Goal: Book appointment/travel/reservation

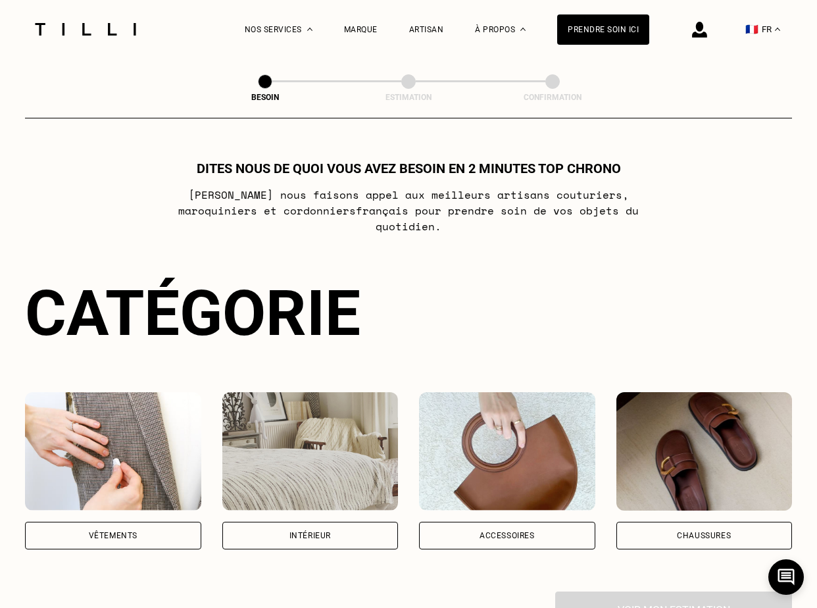
scroll to position [722, 0]
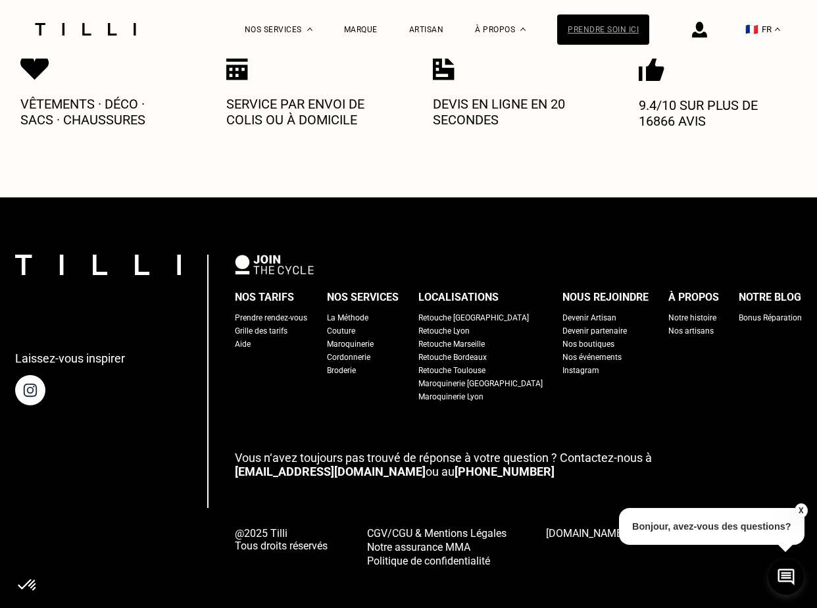
click at [610, 21] on div "Prendre soin ici" at bounding box center [603, 29] width 92 height 30
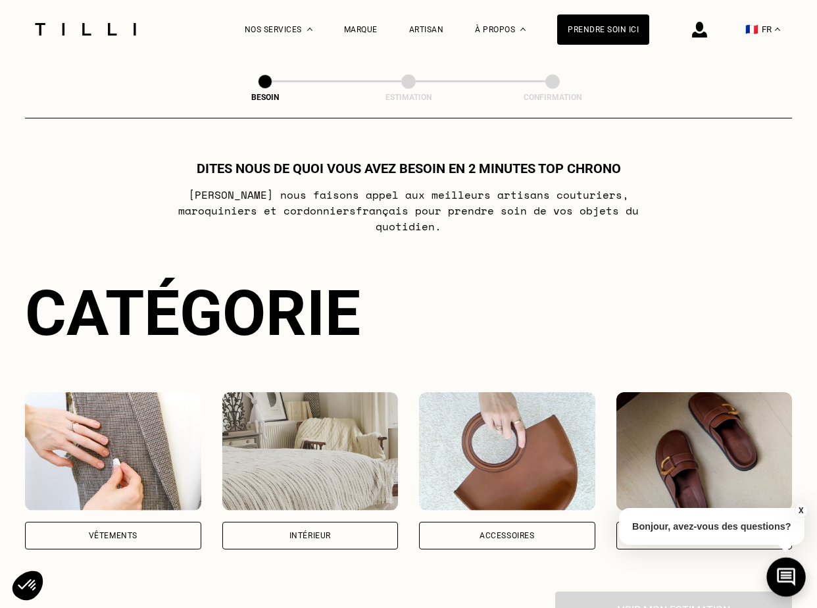
click at [779, 576] on icon at bounding box center [787, 577] width 22 height 35
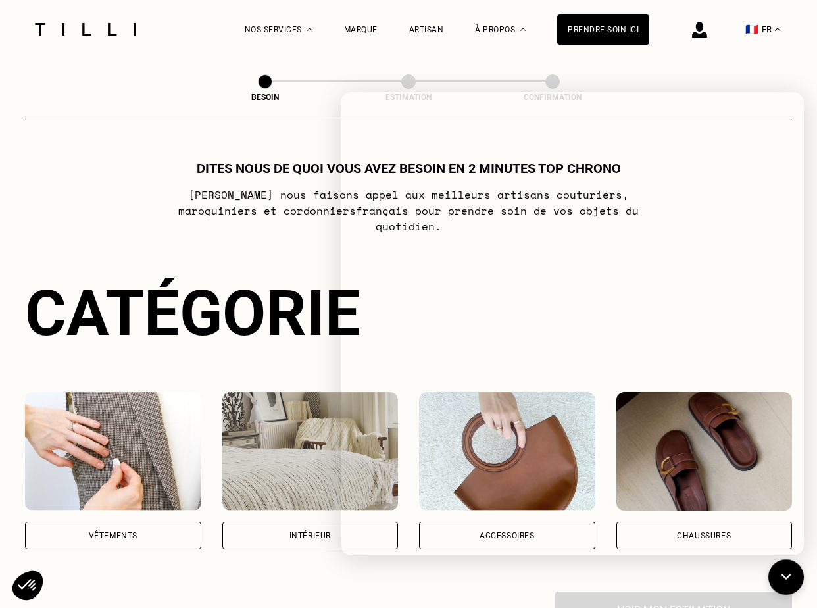
click at [172, 242] on div "Dites nous de quoi vous avez besoin en 2 minutes top chrono [PERSON_NAME] nous …" at bounding box center [408, 395] width 767 height 468
click at [785, 565] on icon at bounding box center [787, 577] width 22 height 35
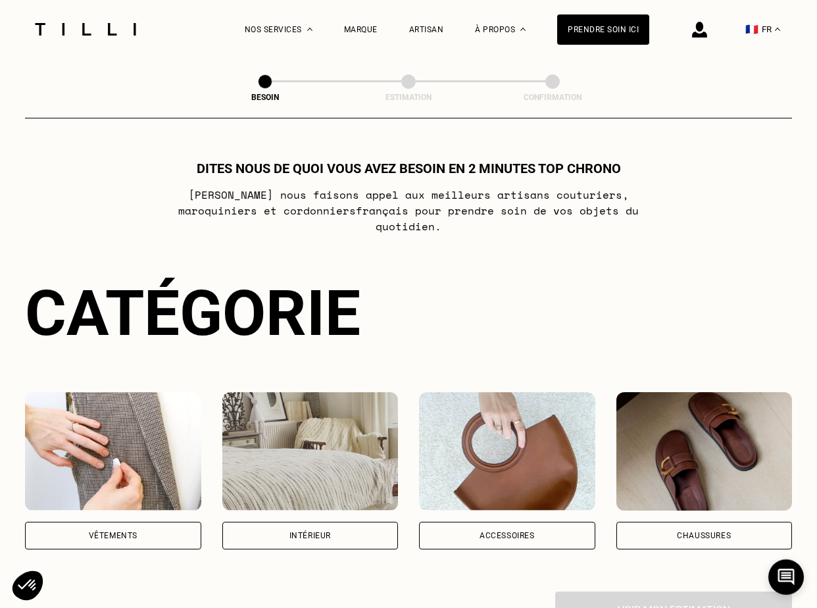
click at [338, 522] on div "Intérieur" at bounding box center [310, 536] width 176 height 28
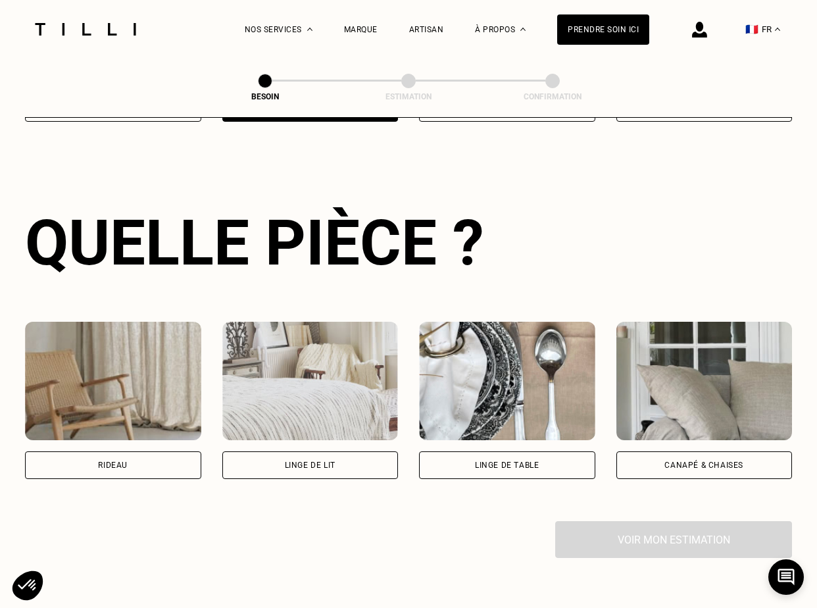
scroll to position [428, 0]
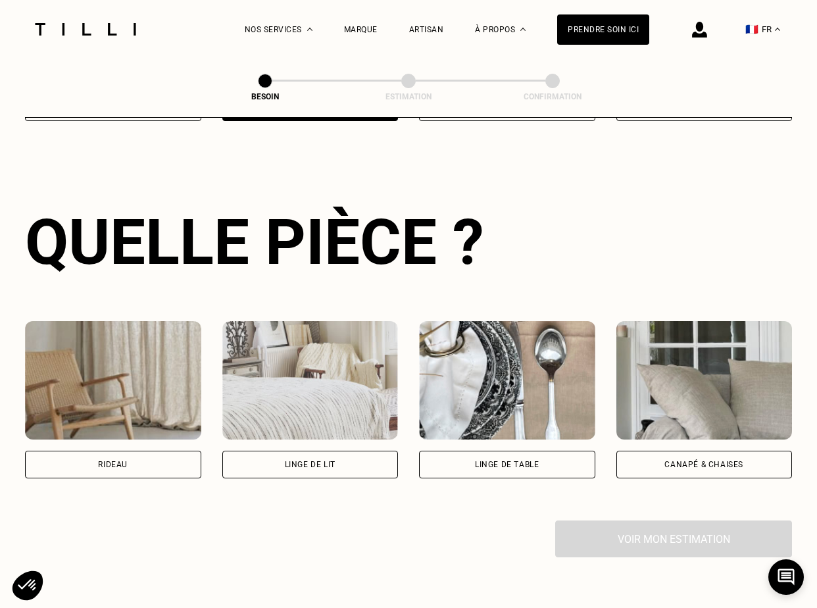
click at [168, 459] on div "Rideau" at bounding box center [113, 465] width 176 height 28
select select "FR"
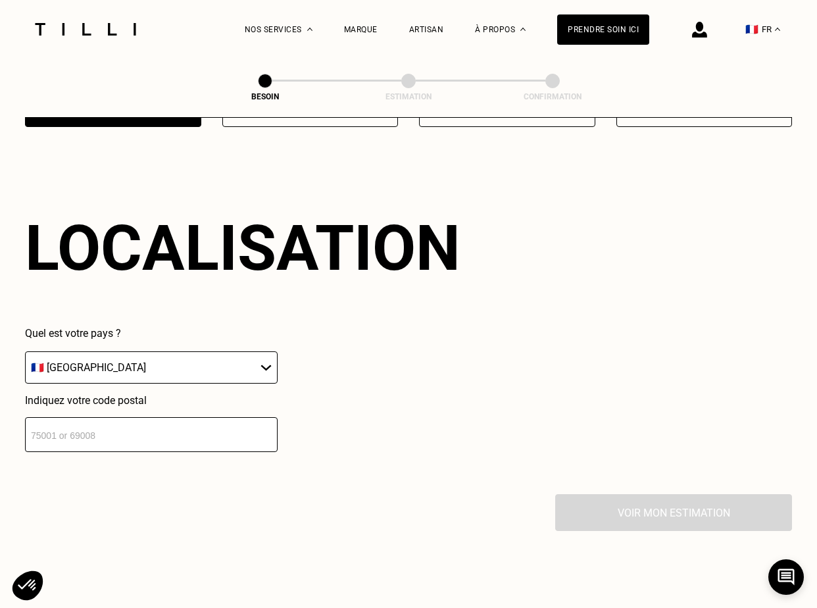
scroll to position [786, 0]
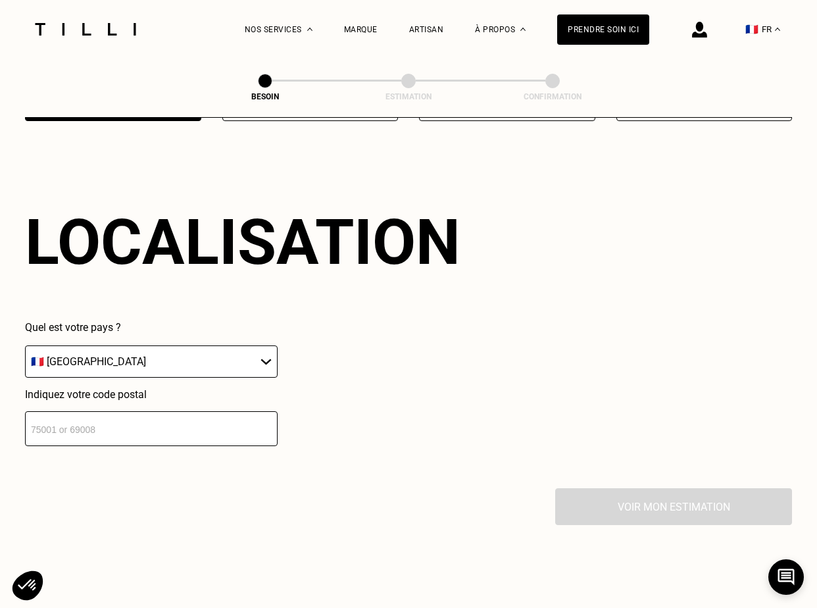
click at [165, 419] on input "number" at bounding box center [151, 428] width 253 height 35
type input "34500"
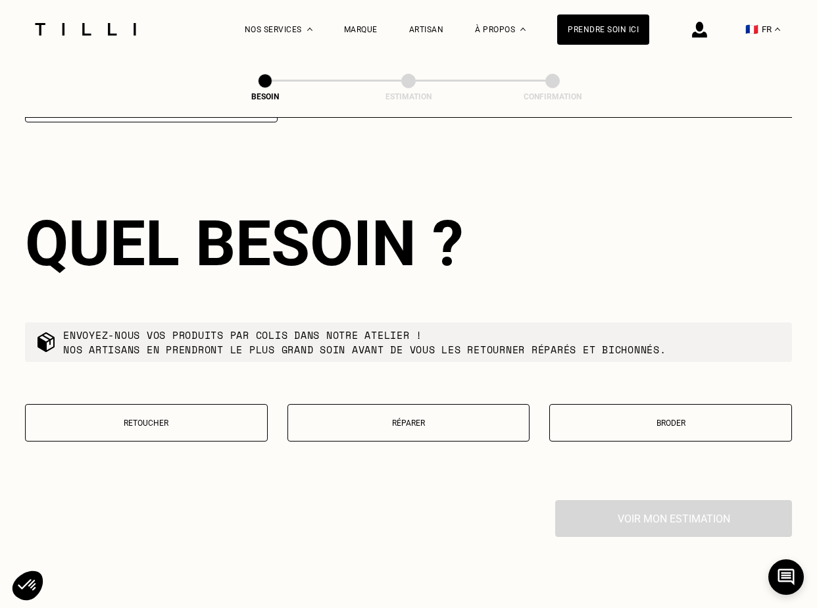
scroll to position [1111, 0]
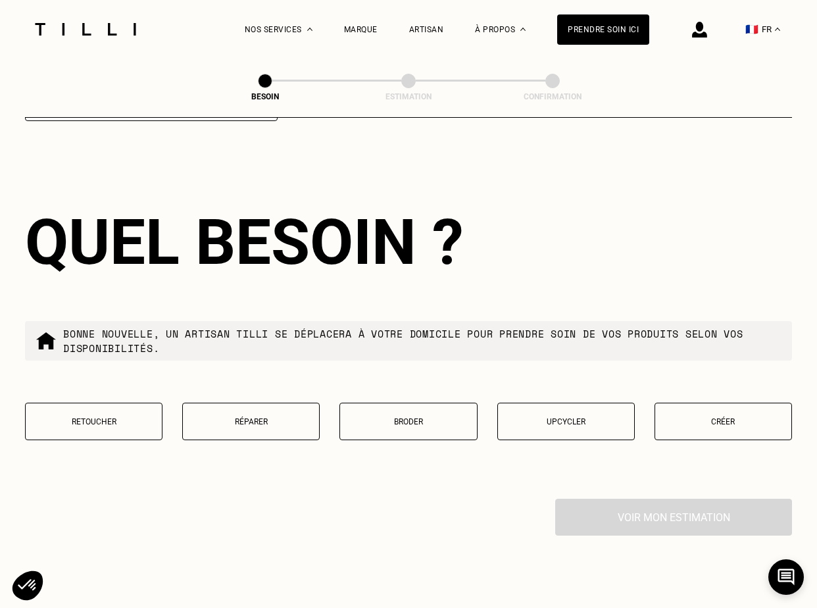
click at [686, 415] on button "Créer" at bounding box center [724, 422] width 138 height 38
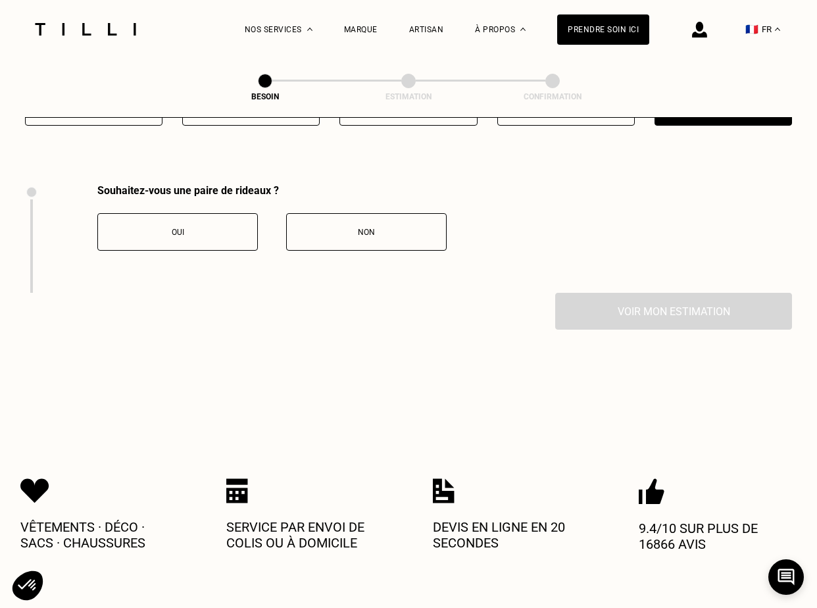
scroll to position [1448, 0]
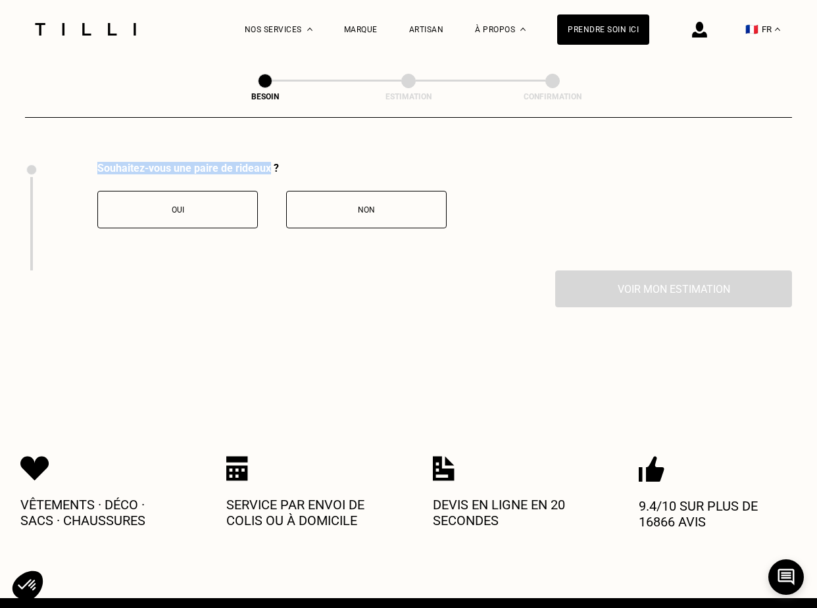
drag, startPoint x: 271, startPoint y: 153, endPoint x: 86, endPoint y: 159, distance: 184.4
click at [86, 162] on div "Souhaitez-vous une paire de rideaux ? Oui Non" at bounding box center [236, 216] width 422 height 109
copy div "Souhaitez-vous une paire de rideaux"
click at [199, 206] on button "Oui" at bounding box center [177, 210] width 161 height 38
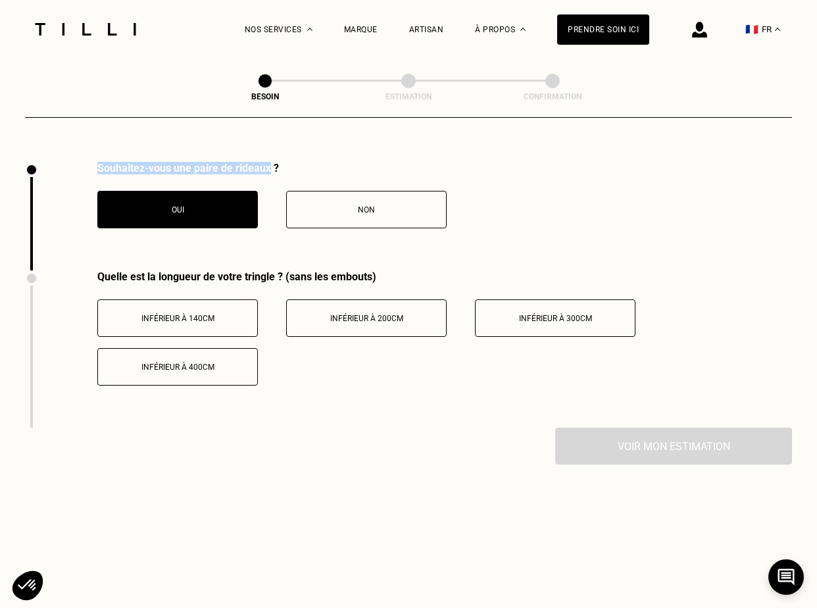
click at [236, 314] on div "Inférieur à 140cm" at bounding box center [178, 318] width 146 height 9
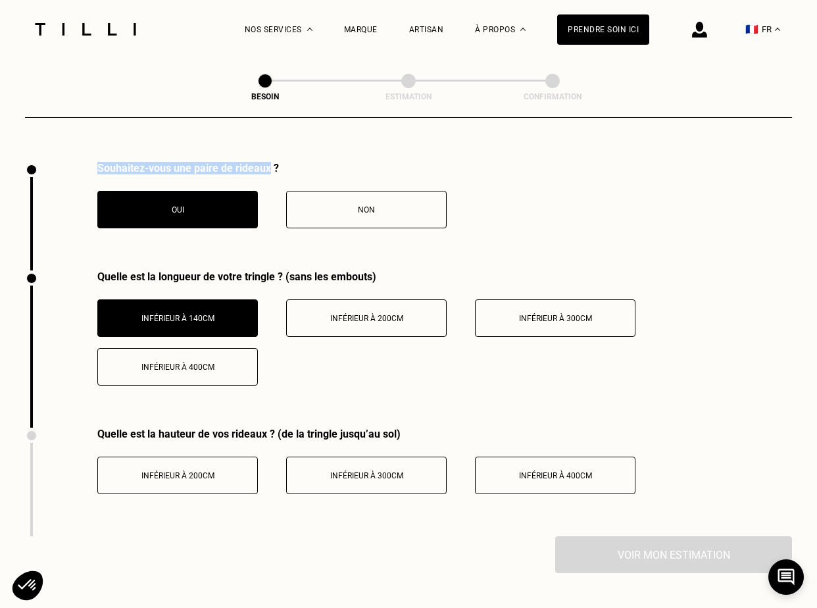
click at [341, 299] on button "Inférieur à 200cm" at bounding box center [366, 318] width 161 height 38
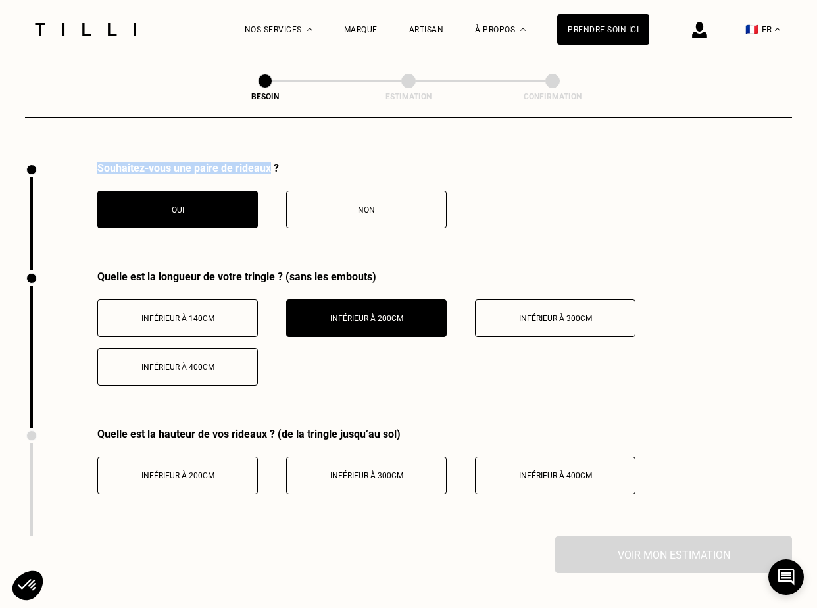
click at [207, 471] on span "Inférieur à 200cm" at bounding box center [178, 475] width 73 height 9
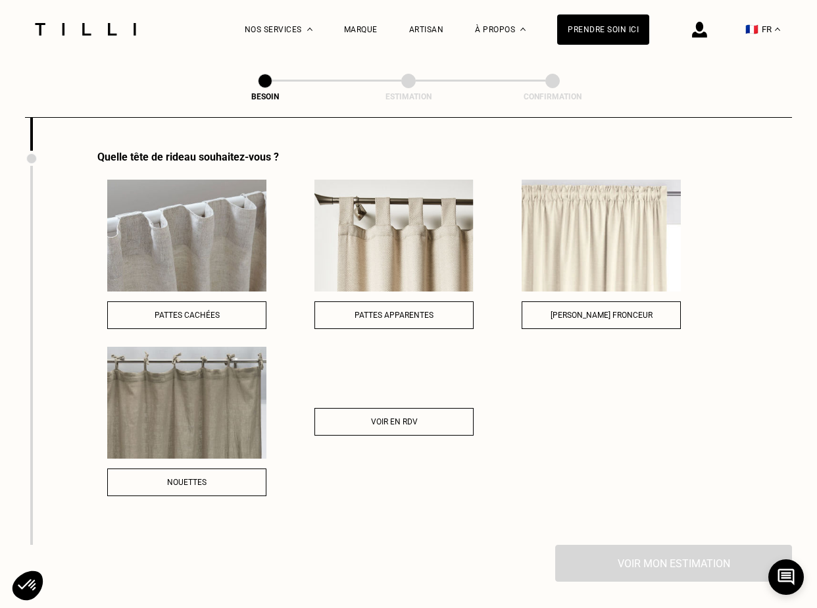
scroll to position [1856, 0]
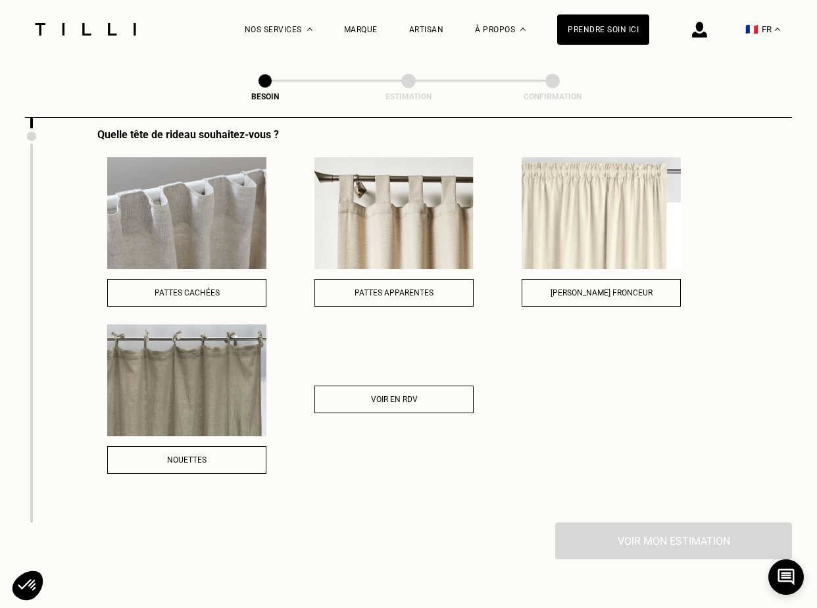
click at [396, 395] on span "Voir en RDV" at bounding box center [394, 399] width 47 height 9
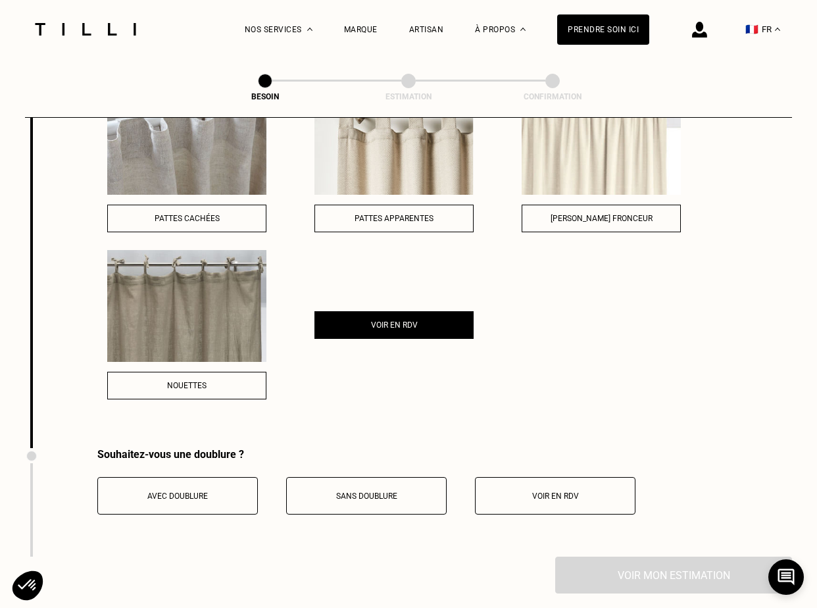
scroll to position [1928, 0]
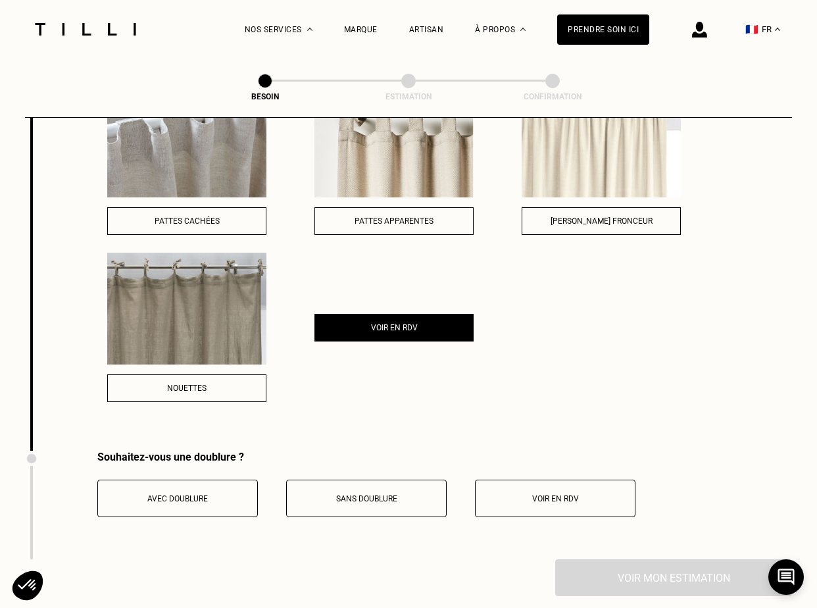
click at [246, 451] on div "Souhaitez-vous une doublure ?" at bounding box center [366, 457] width 538 height 13
drag, startPoint x: 244, startPoint y: 439, endPoint x: 54, endPoint y: 439, distance: 189.6
click at [54, 451] on div "Souhaitez-vous une doublure ? Avec doublure Sans doublure Voir en RDV" at bounding box center [330, 505] width 611 height 109
copy div "Souhaitez-vous une doublure ?"
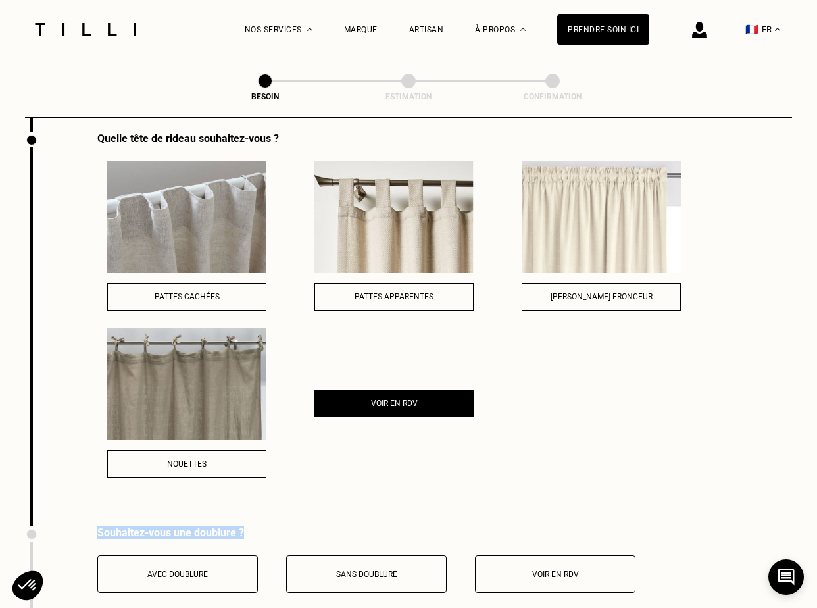
scroll to position [1850, 0]
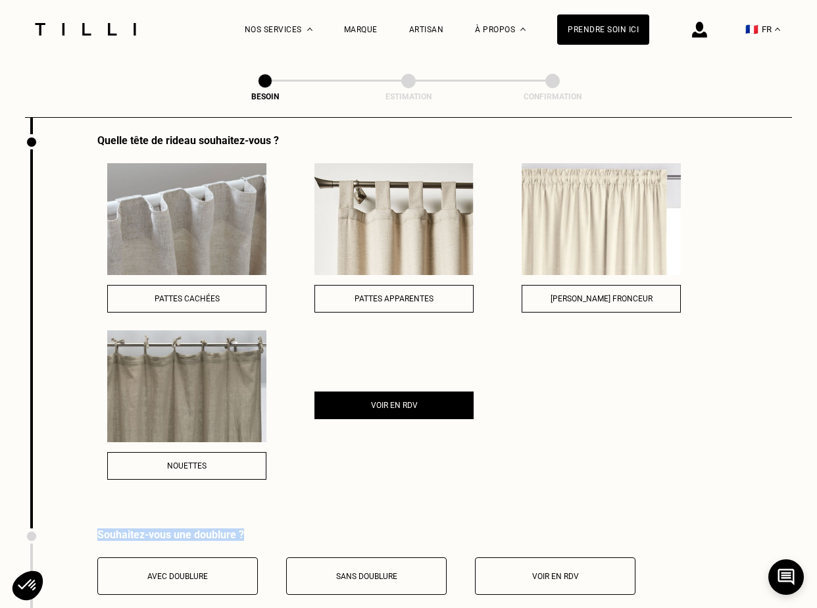
click at [216, 461] on div "Nouettes" at bounding box center [187, 465] width 145 height 9
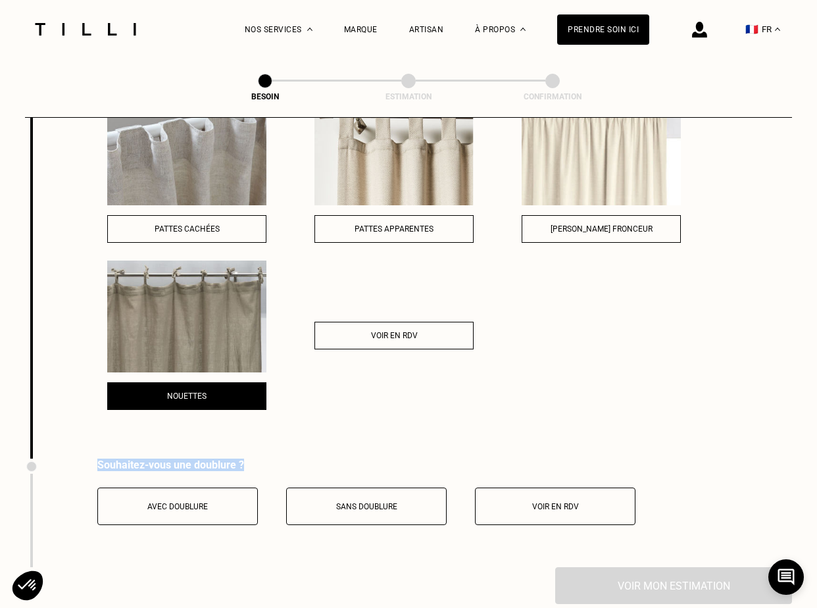
scroll to position [1925, 0]
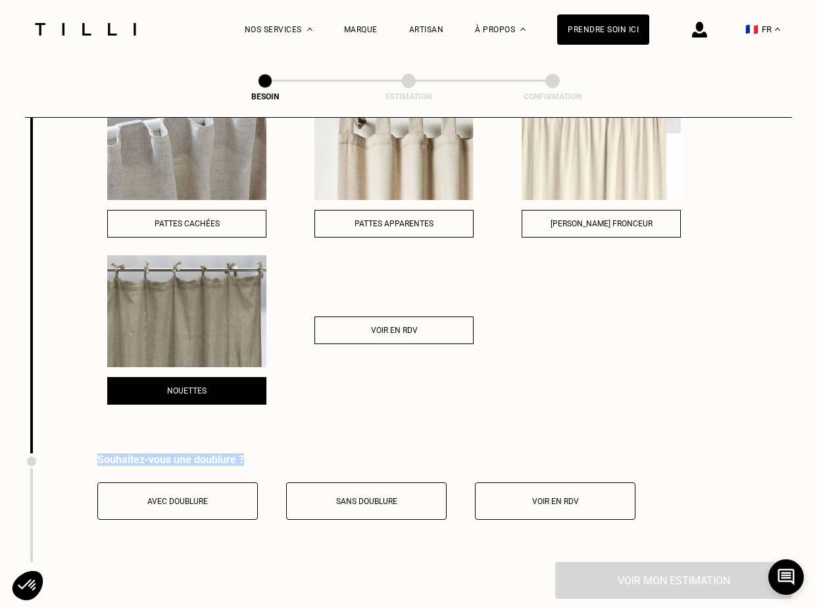
click at [346, 482] on button "Sans doublure" at bounding box center [366, 501] width 161 height 38
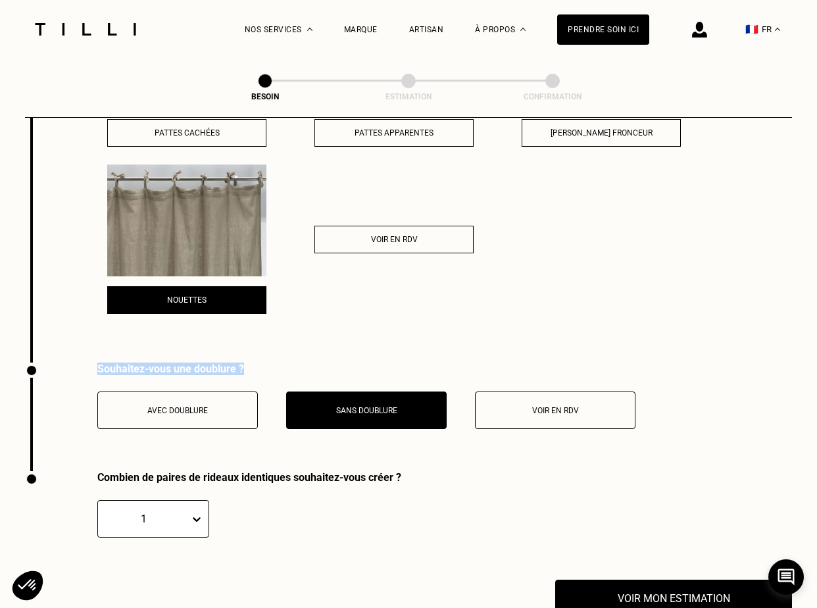
scroll to position [2045, 0]
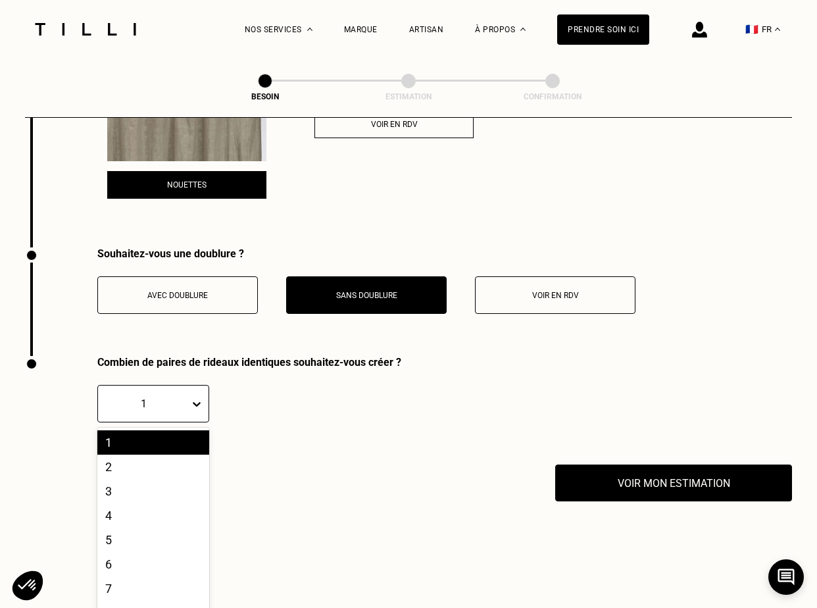
click at [201, 423] on div "1, 1 of 10. 10 results available. Use Up and Down to choose options, press Ente…" at bounding box center [153, 404] width 112 height 38
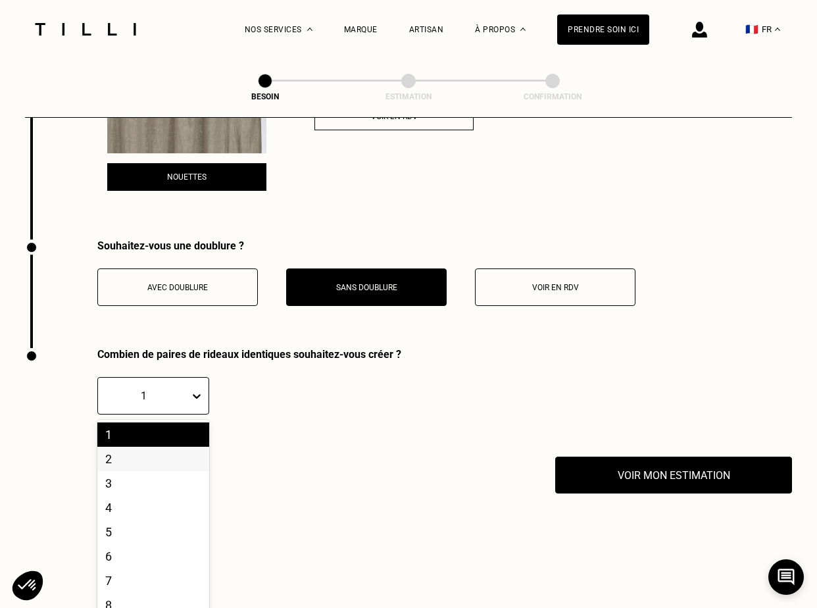
click at [141, 447] on div "2" at bounding box center [153, 459] width 112 height 24
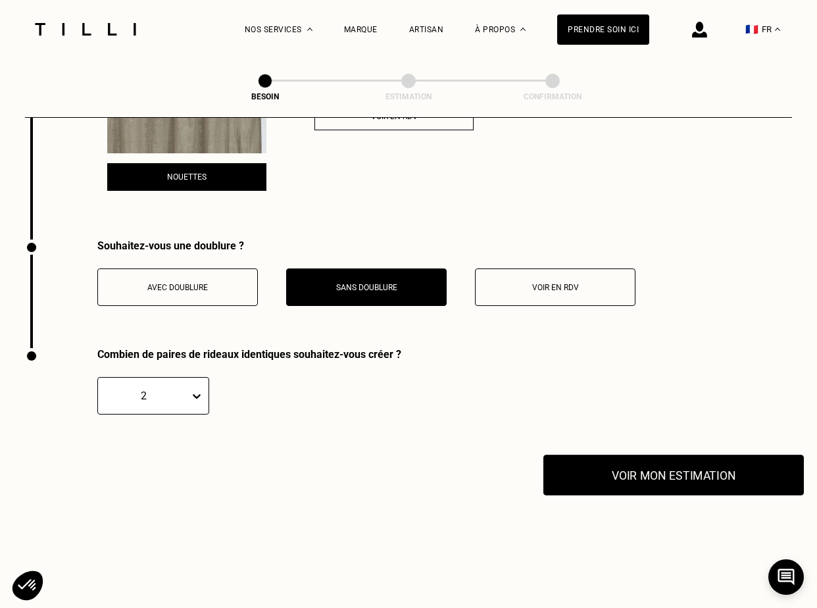
click at [633, 465] on button "Voir mon estimation" at bounding box center [674, 475] width 261 height 41
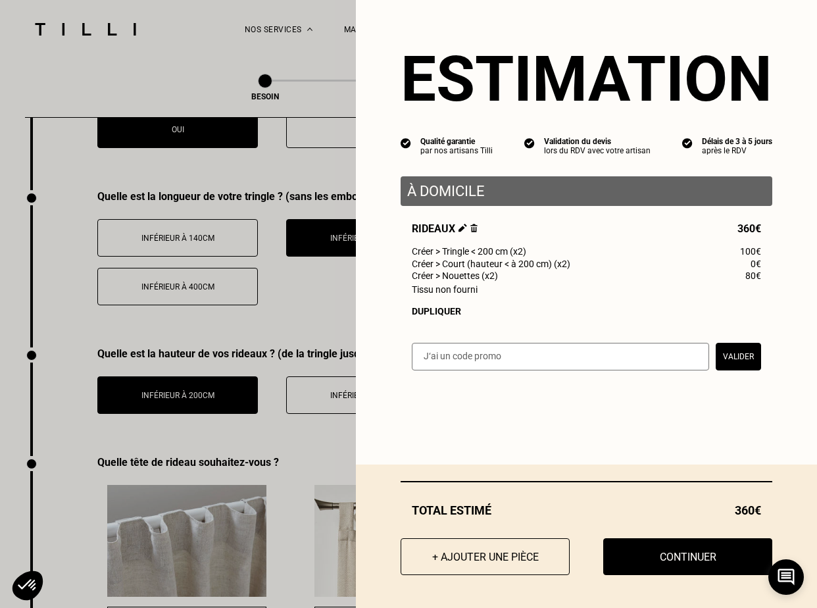
scroll to position [1486, 0]
